Goal: Information Seeking & Learning: Learn about a topic

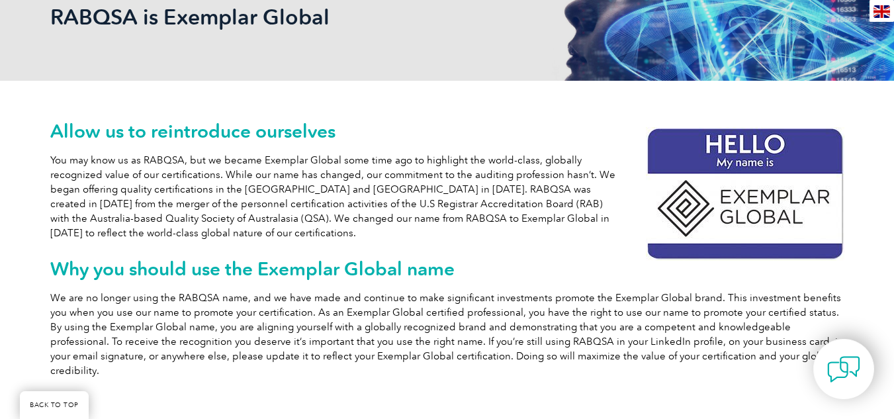
scroll to position [218, 0]
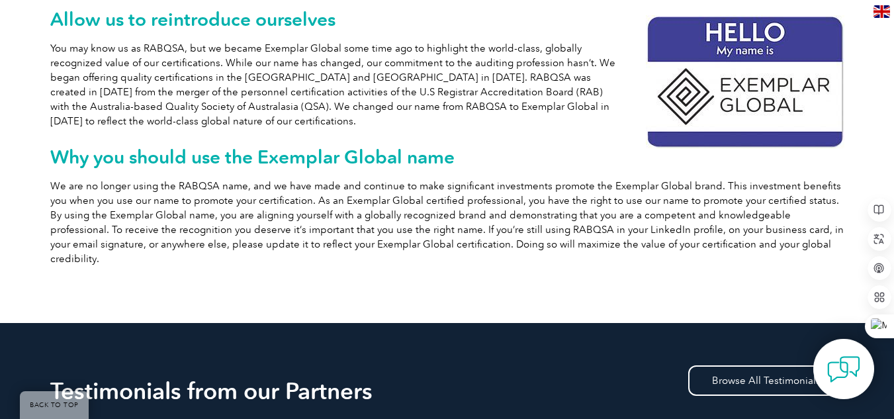
click at [240, 231] on p "We are no longer using the RABQSA name, and we have made and continue to make s…" at bounding box center [447, 222] width 794 height 87
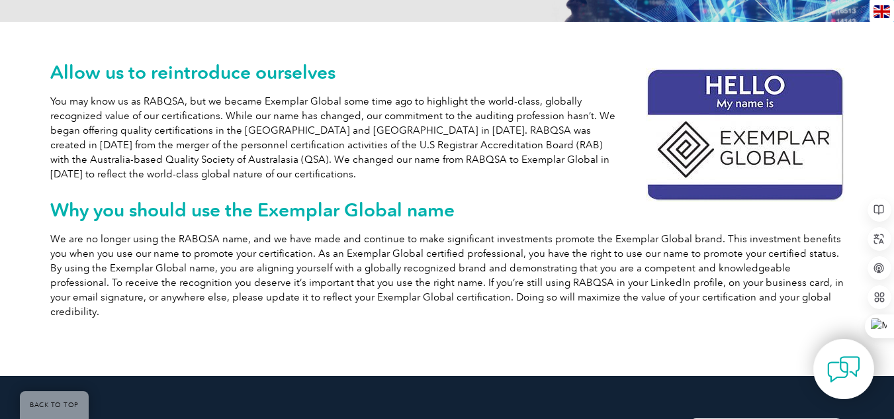
scroll to position [288, 0]
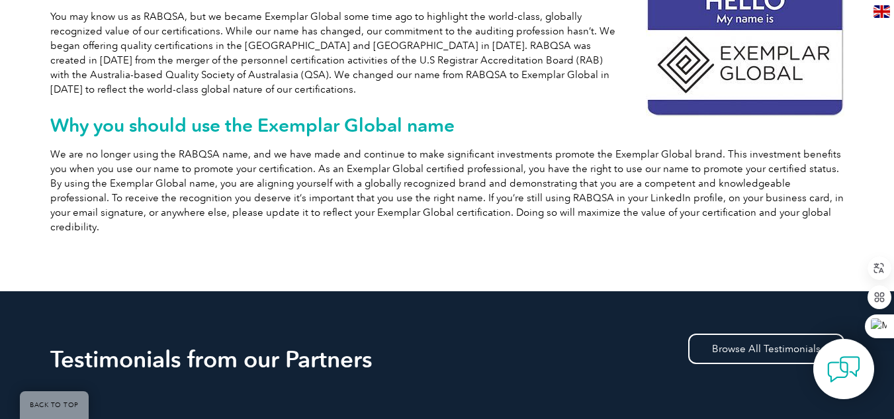
scroll to position [366, 0]
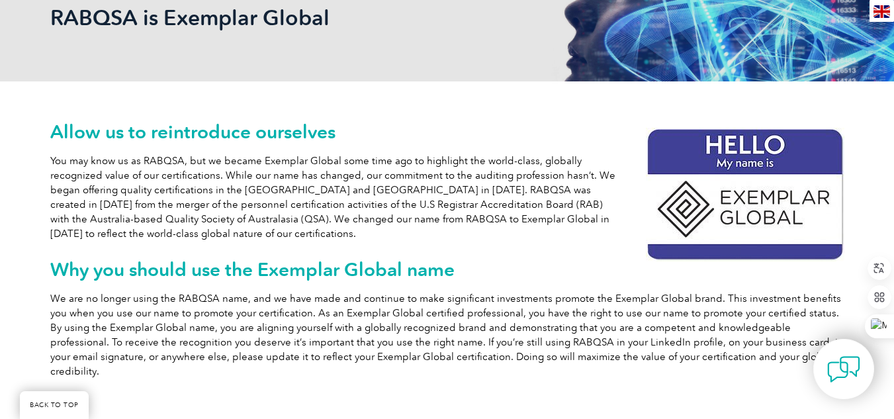
scroll to position [212, 0]
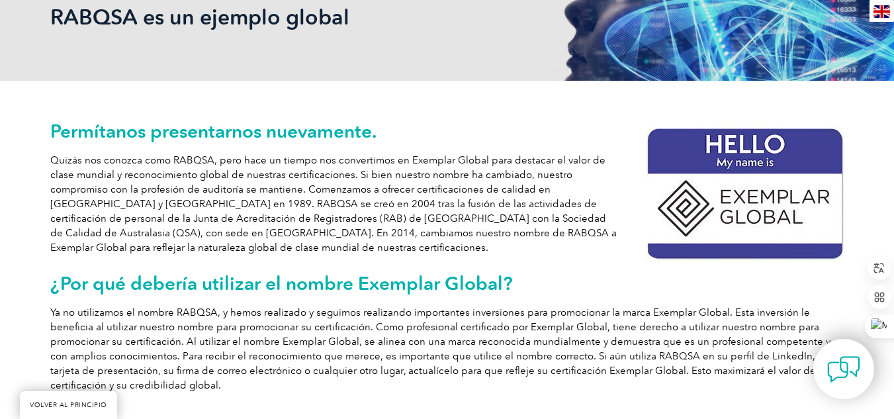
click at [175, 157] on font "Quizás nos conozca como RABQSA, pero hace un tiempo nos convertimos en Exemplar…" at bounding box center [333, 203] width 566 height 99
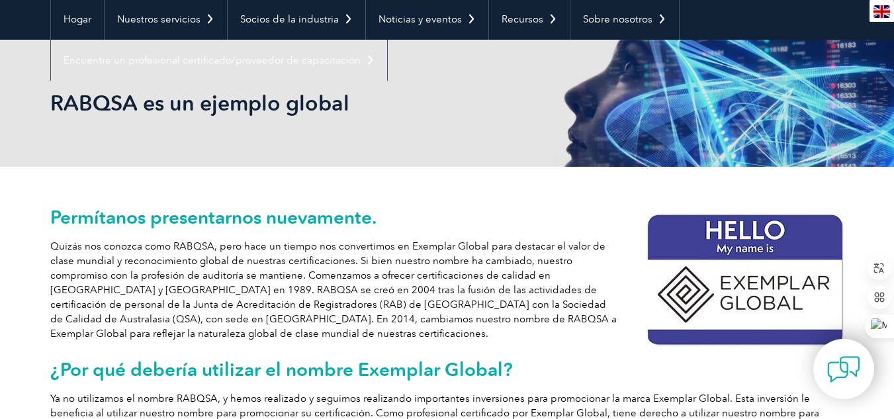
scroll to position [0, 0]
